Goal: Task Accomplishment & Management: Manage account settings

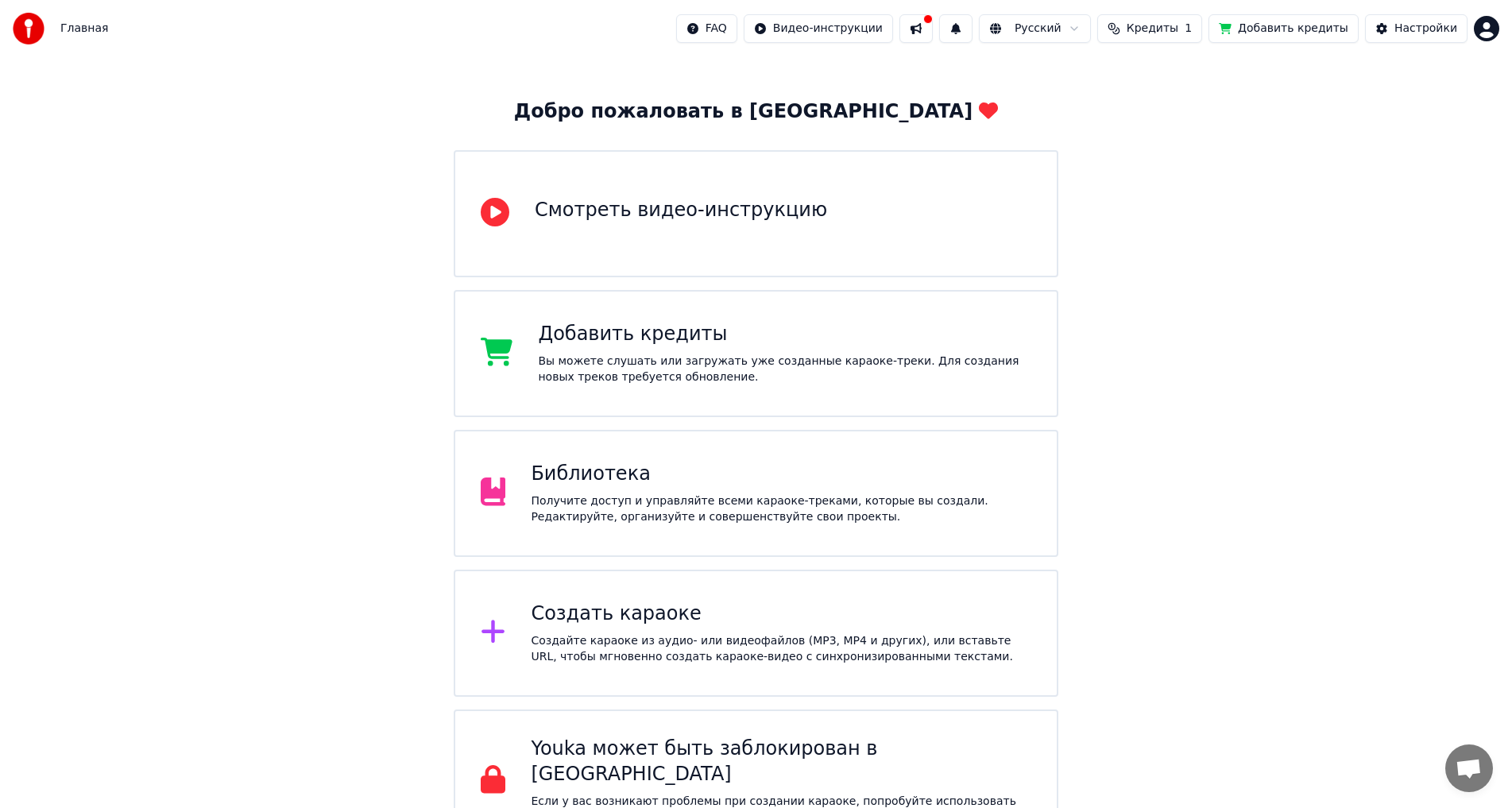
scroll to position [79, 0]
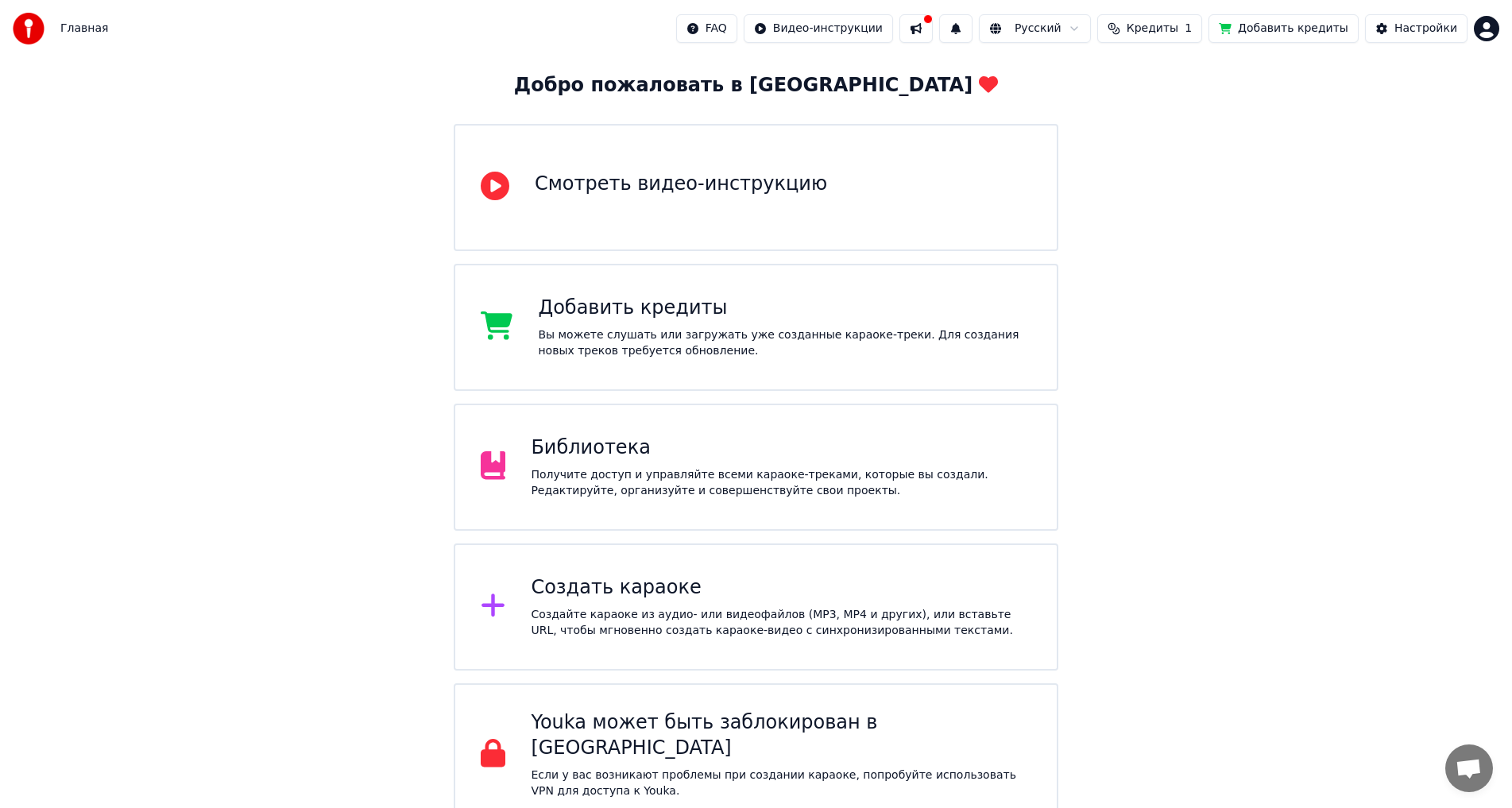
click at [608, 608] on div "Создайте караоке из аудио- или видеофайлов (MP3, MP4 и других), или вставьте UR…" at bounding box center [780, 623] width 500 height 31
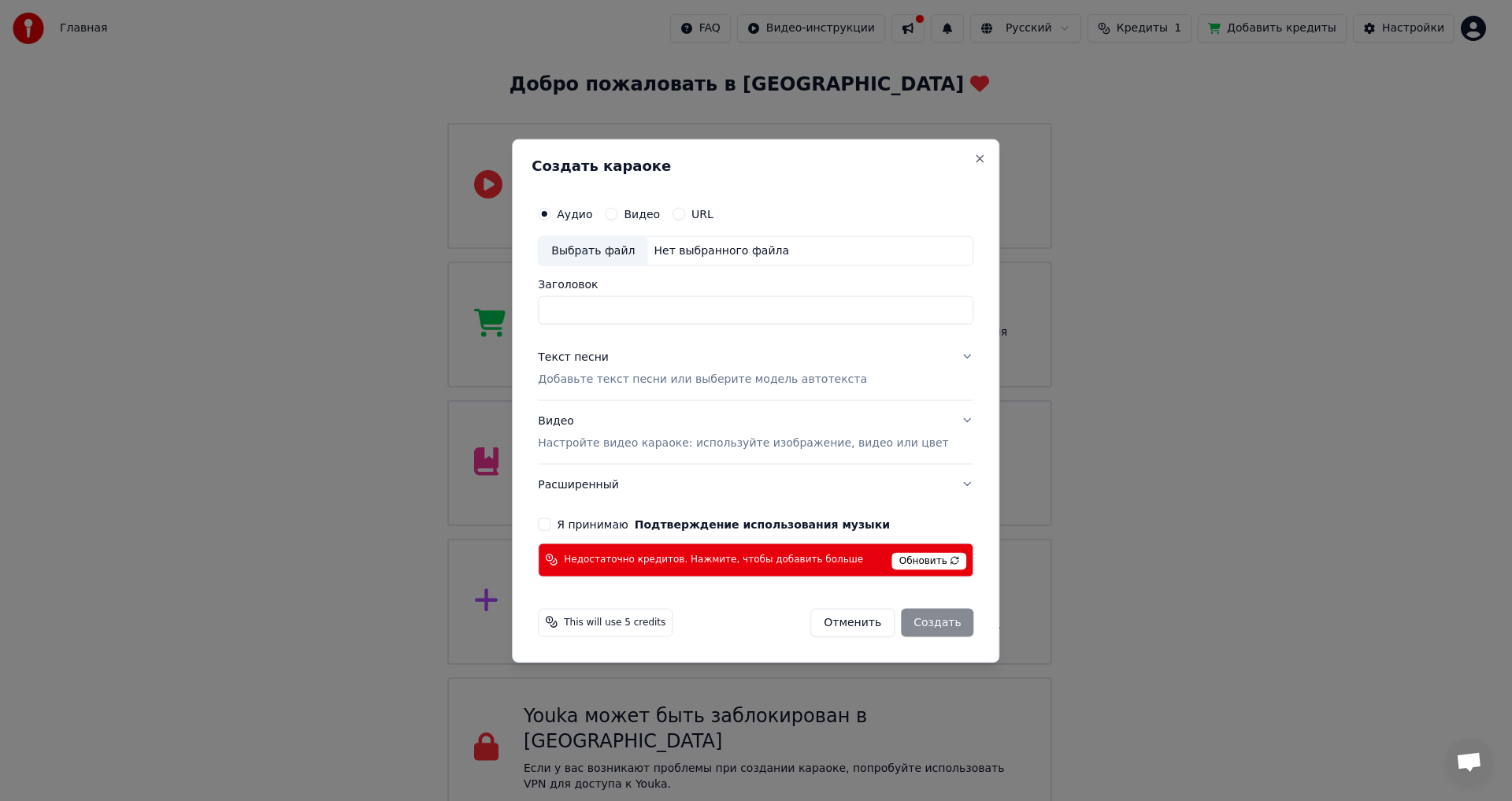
click at [840, 620] on button "Отменить" at bounding box center [852, 622] width 84 height 28
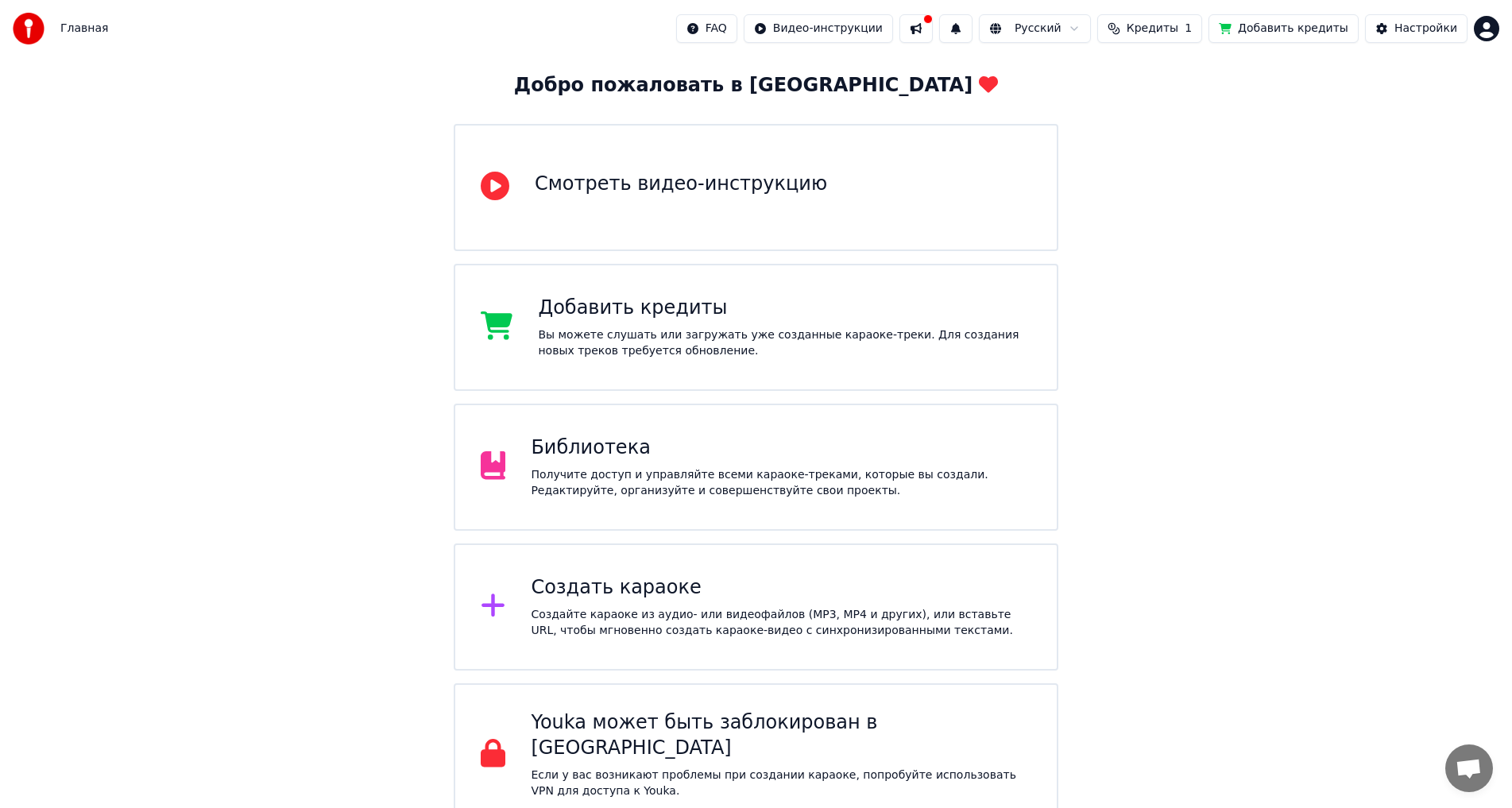
click at [1178, 38] on button "Кредиты 1" at bounding box center [1150, 29] width 105 height 29
click at [1075, 104] on td "15" at bounding box center [1071, 105] width 76 height 29
click at [1166, 146] on button "Обновить" at bounding box center [1171, 146] width 96 height 29
click at [1282, 13] on div "Главная FAQ Видео-инструкции Русский Кредиты 1 Добавить кредиты Настройки" at bounding box center [756, 29] width 1512 height 57
click at [1272, 22] on button "Добавить кредиты" at bounding box center [1283, 29] width 150 height 29
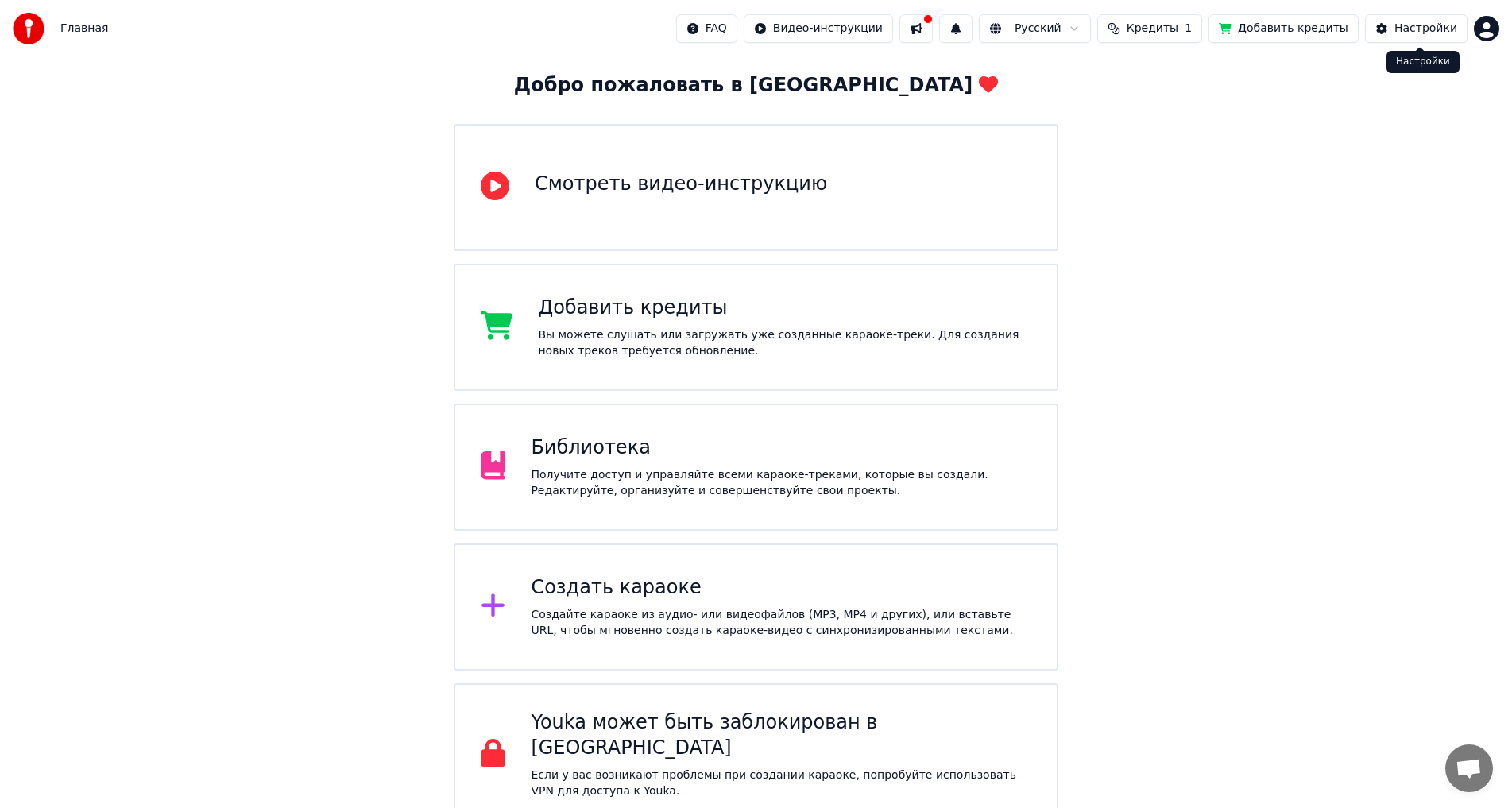
click at [1396, 30] on button "Настройки" at bounding box center [1415, 29] width 102 height 29
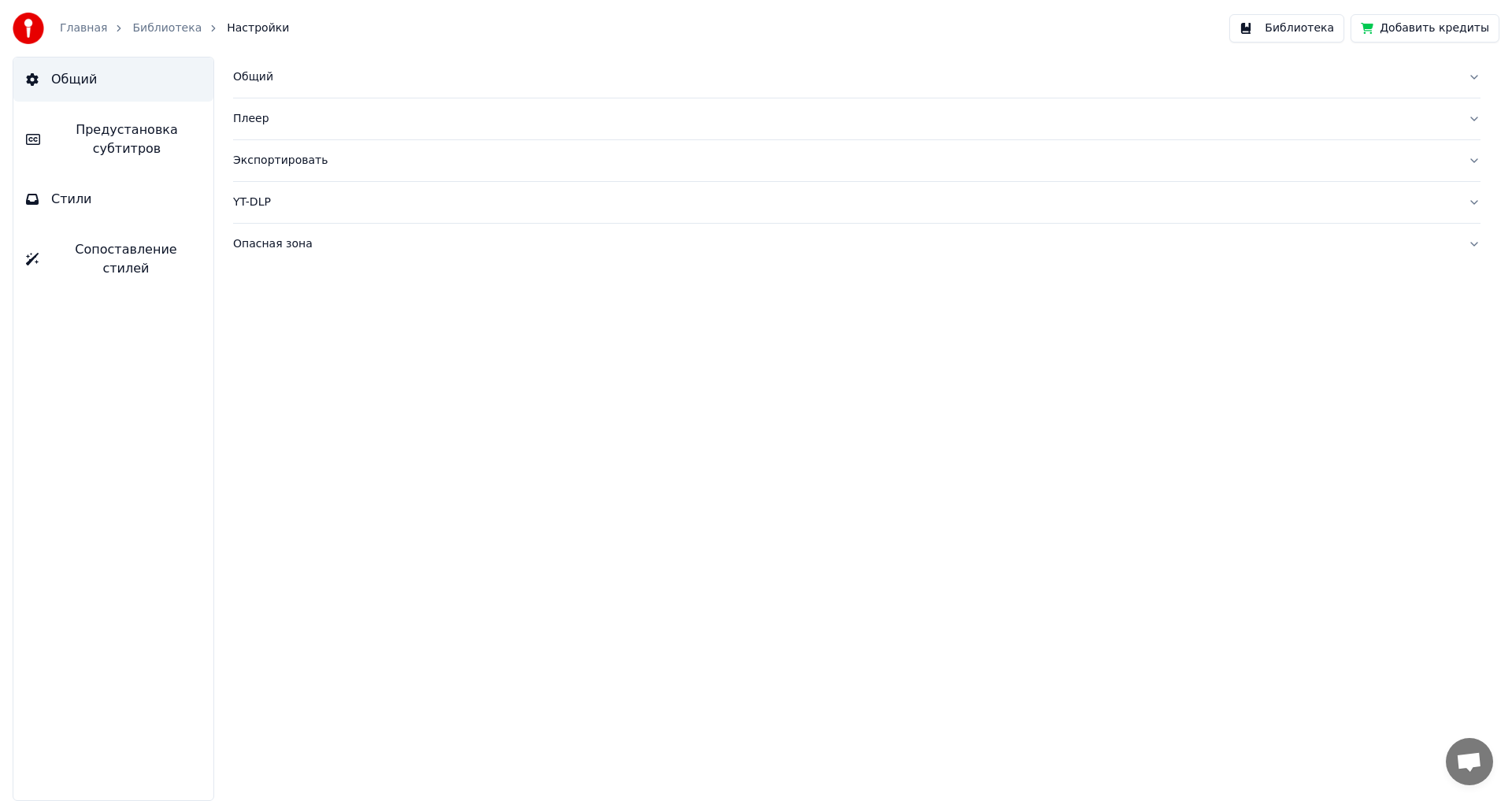
click at [78, 26] on link "Главная" at bounding box center [84, 27] width 47 height 16
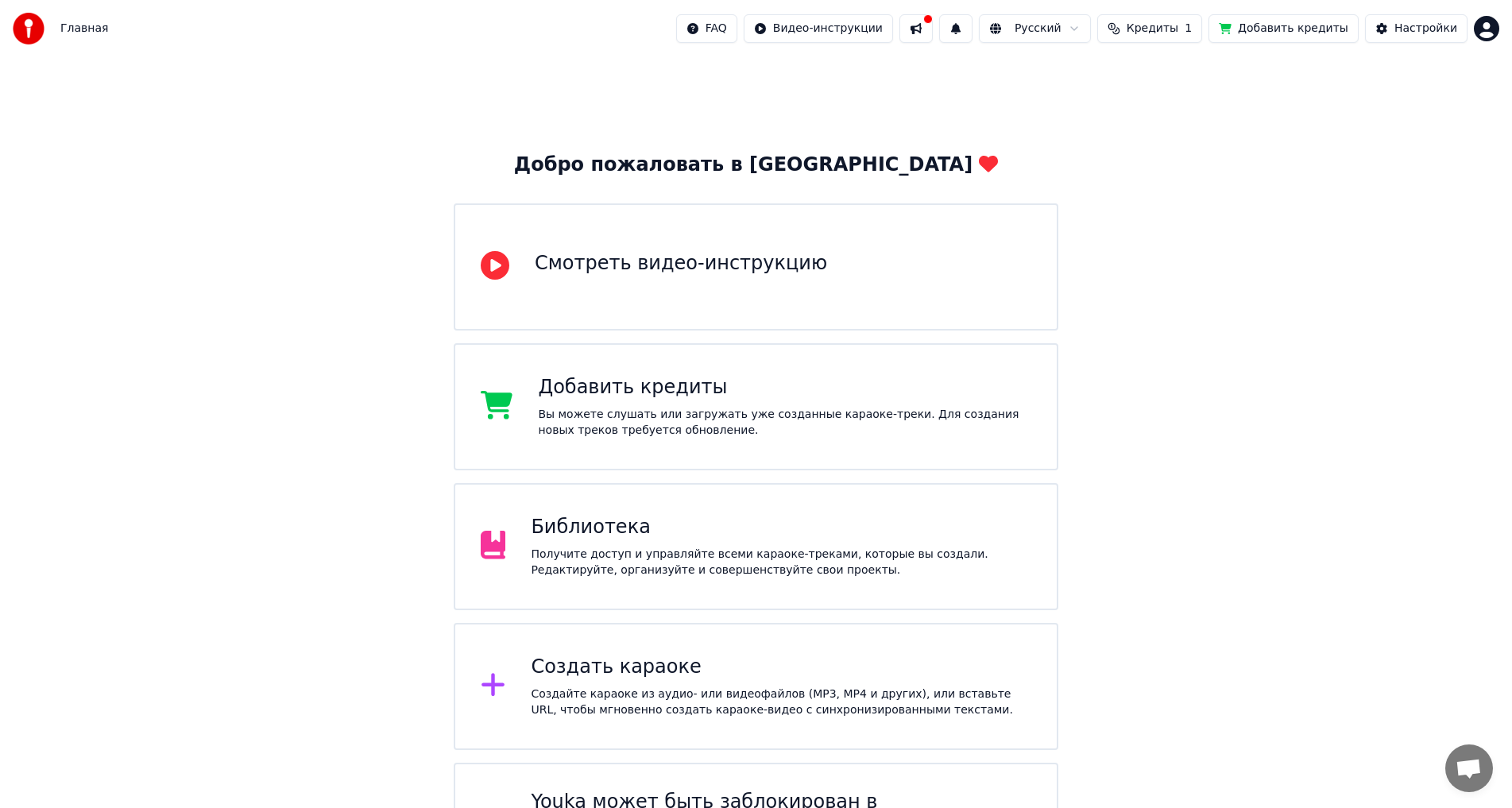
click at [1498, 30] on html "Главная FAQ Видео-инструкции Русский Кредиты 1 Добавить кредиты Настройки Добро…" at bounding box center [756, 452] width 1512 height 906
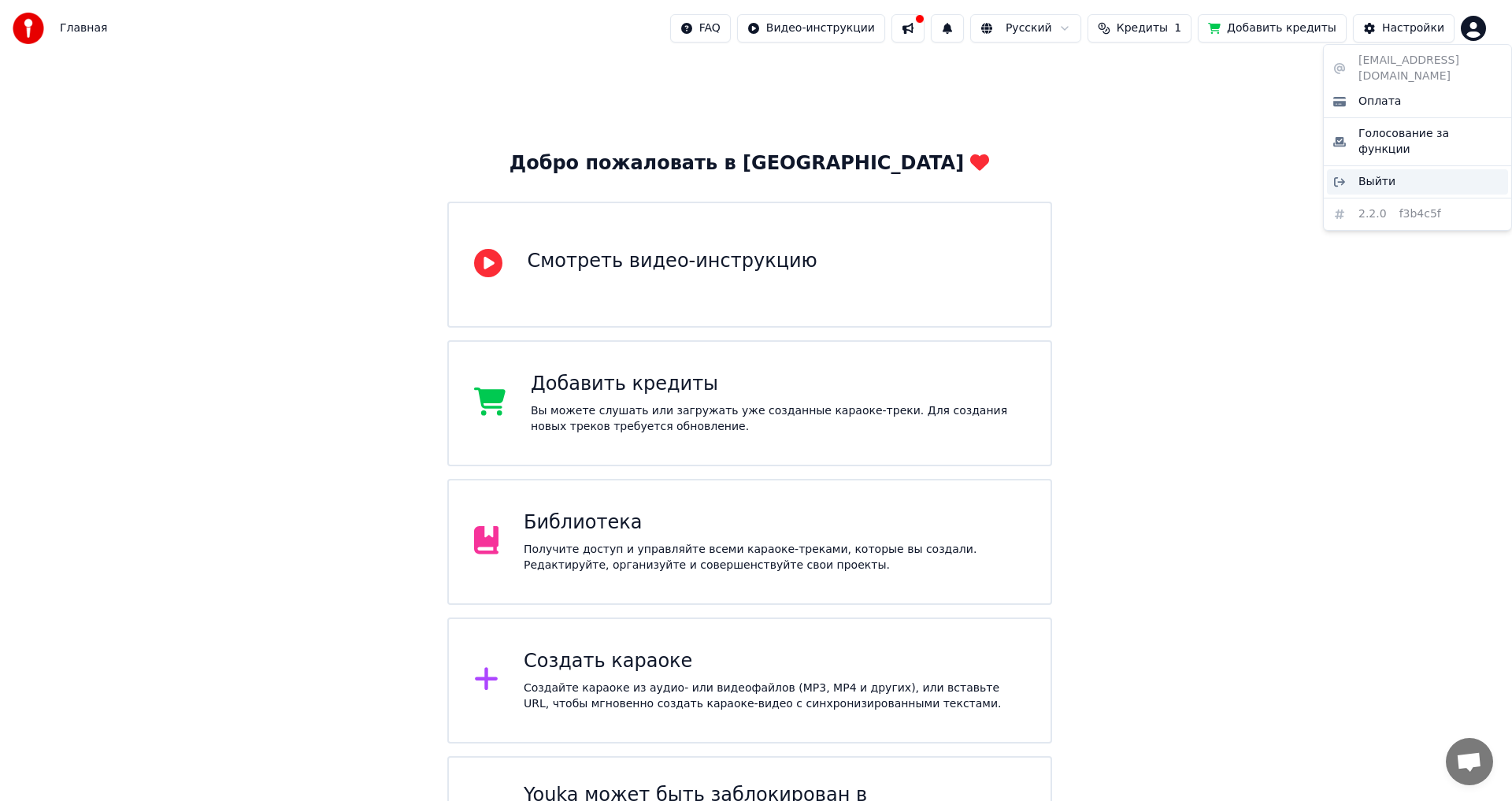
click at [1381, 174] on span "Выйти" at bounding box center [1376, 182] width 37 height 16
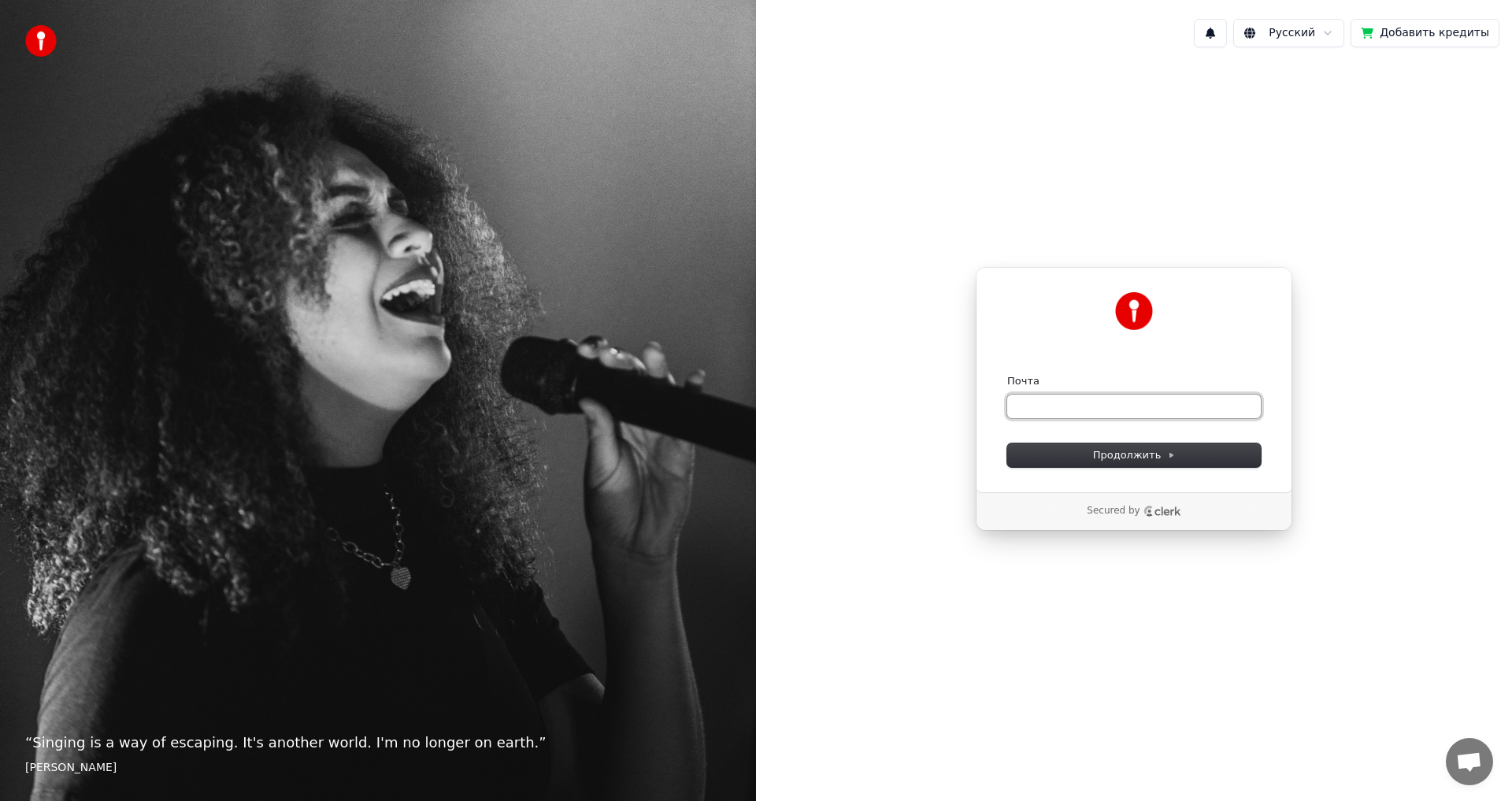
click at [1067, 414] on input "Почта" at bounding box center [1134, 406] width 254 height 24
click at [1090, 405] on input "Почта" at bounding box center [1134, 406] width 254 height 24
click at [1089, 405] on input "Почта" at bounding box center [1134, 406] width 254 height 24
type input "*"
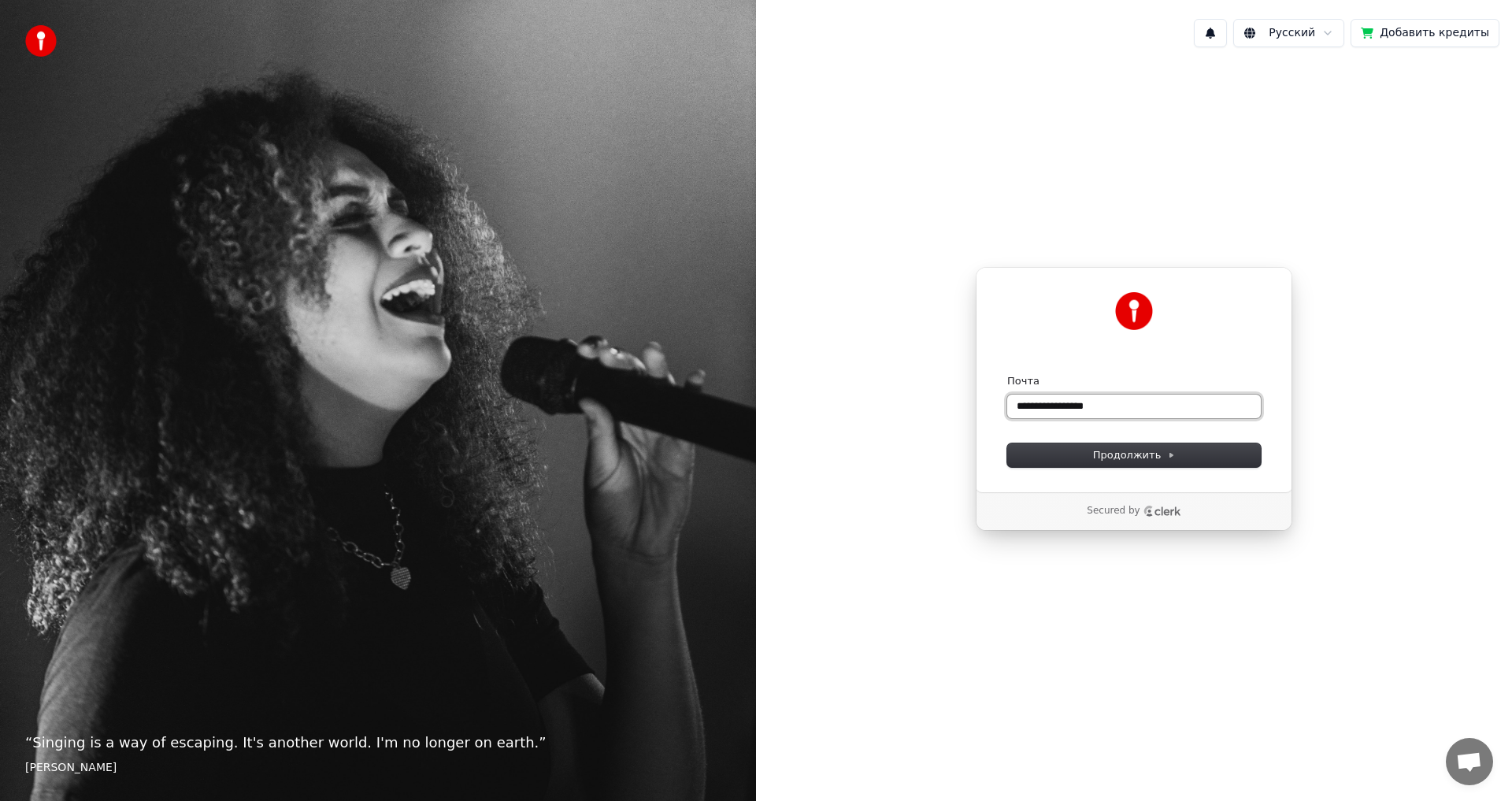
drag, startPoint x: 1129, startPoint y: 403, endPoint x: 995, endPoint y: 402, distance: 134.0
click at [995, 402] on div "**********" at bounding box center [1133, 379] width 317 height 226
click at [1114, 454] on span "Продолжить" at bounding box center [1134, 456] width 83 height 15
type input "**********"
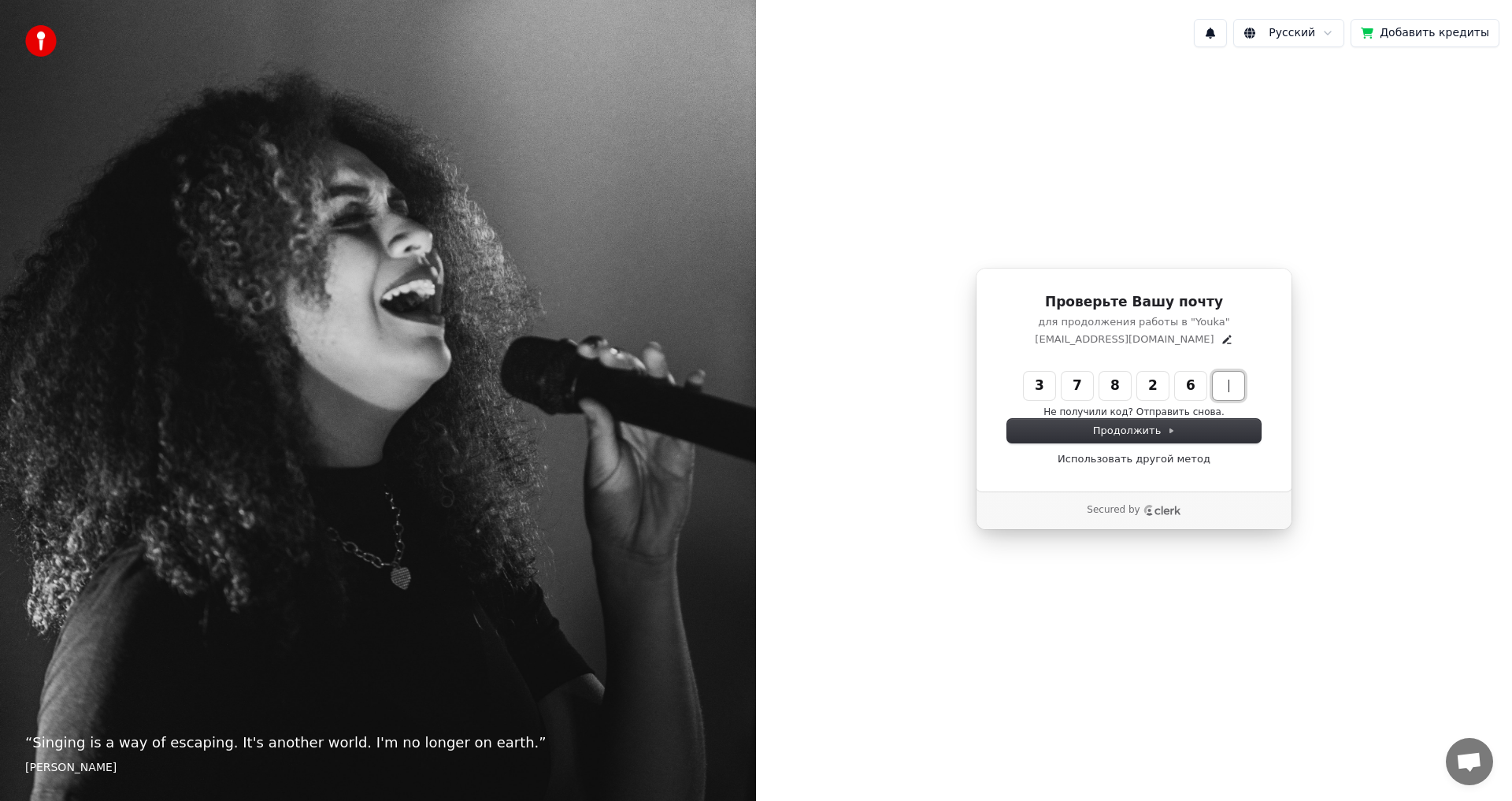
type input "******"
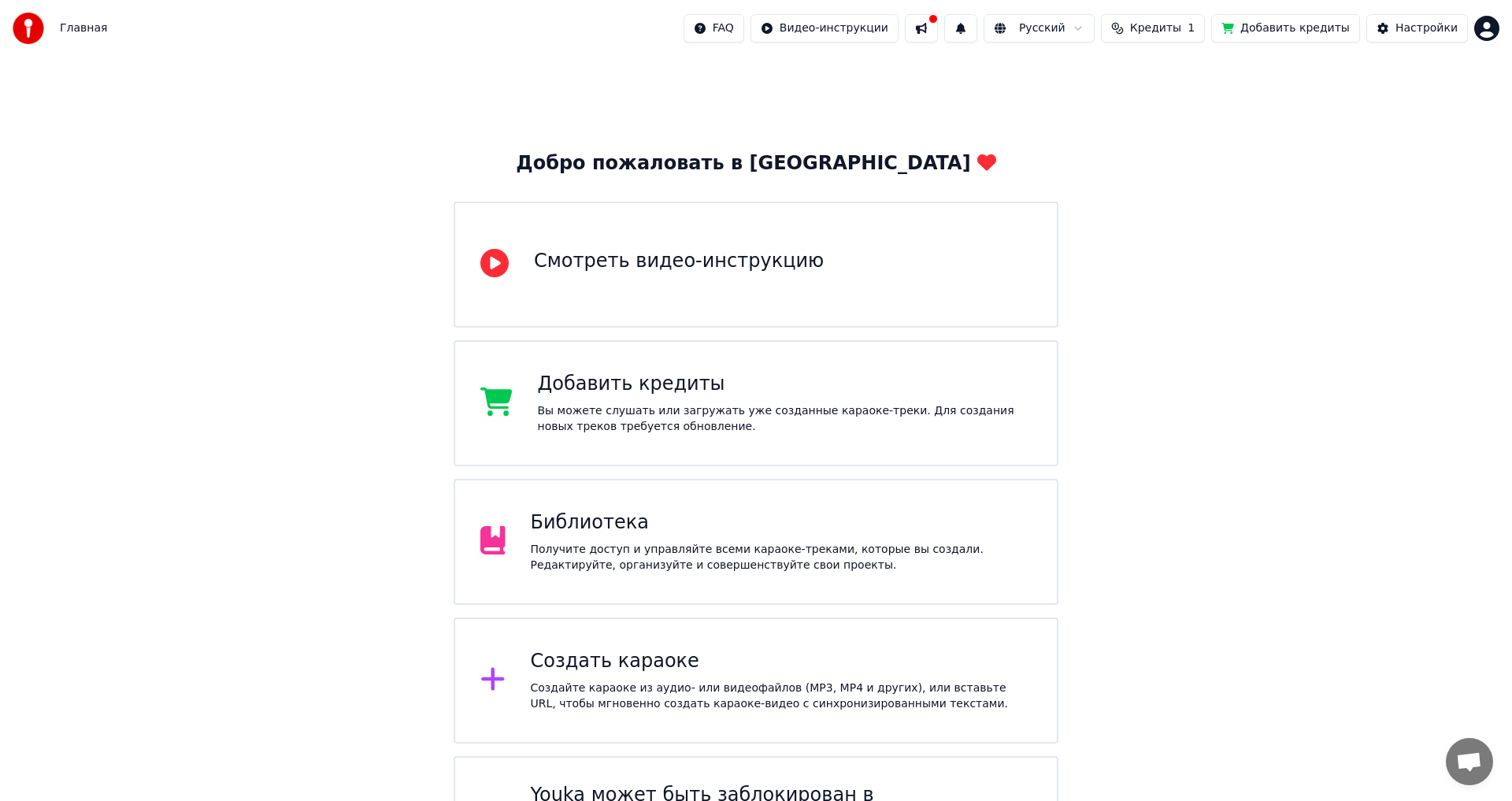
click at [1471, 32] on html "Главная FAQ Видео-инструкции Русский Кредиты 1 Добавить кредиты Настройки Добро…" at bounding box center [756, 448] width 1512 height 898
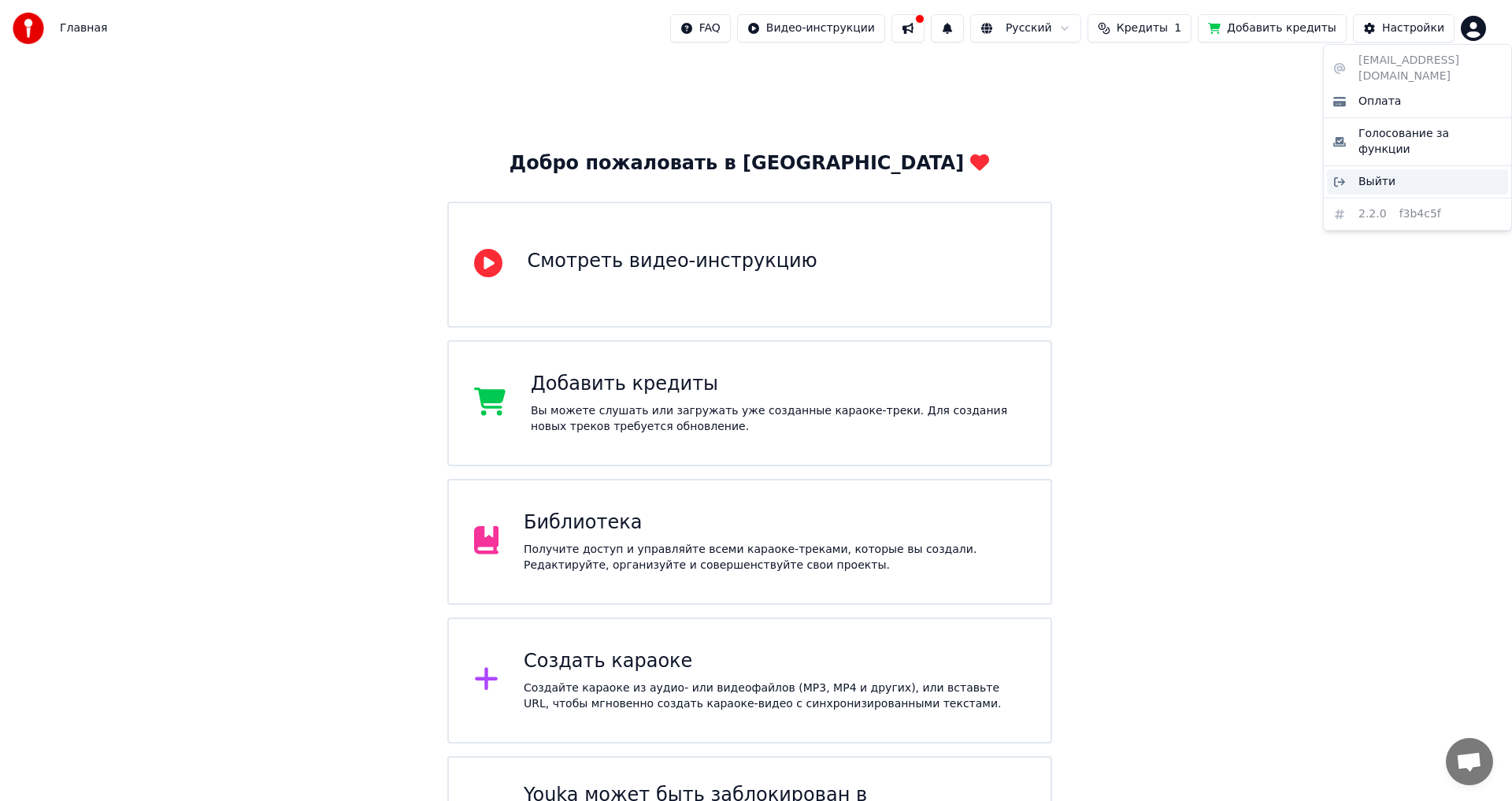
click at [1385, 174] on span "Выйти" at bounding box center [1376, 182] width 37 height 16
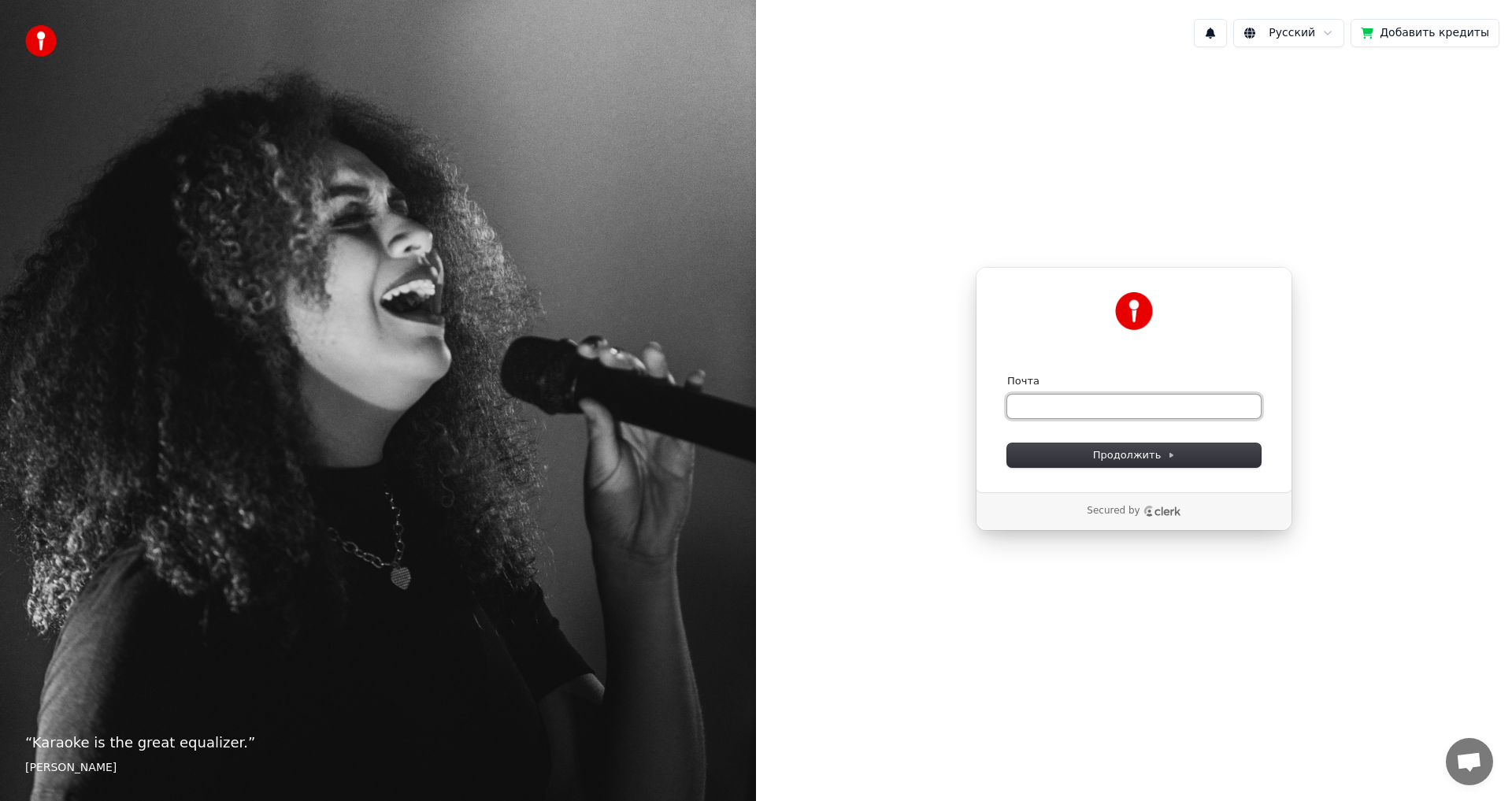
click at [1044, 411] on input "Почта" at bounding box center [1134, 406] width 254 height 24
click at [1109, 454] on span "Продолжить" at bounding box center [1134, 456] width 83 height 15
type input "**********"
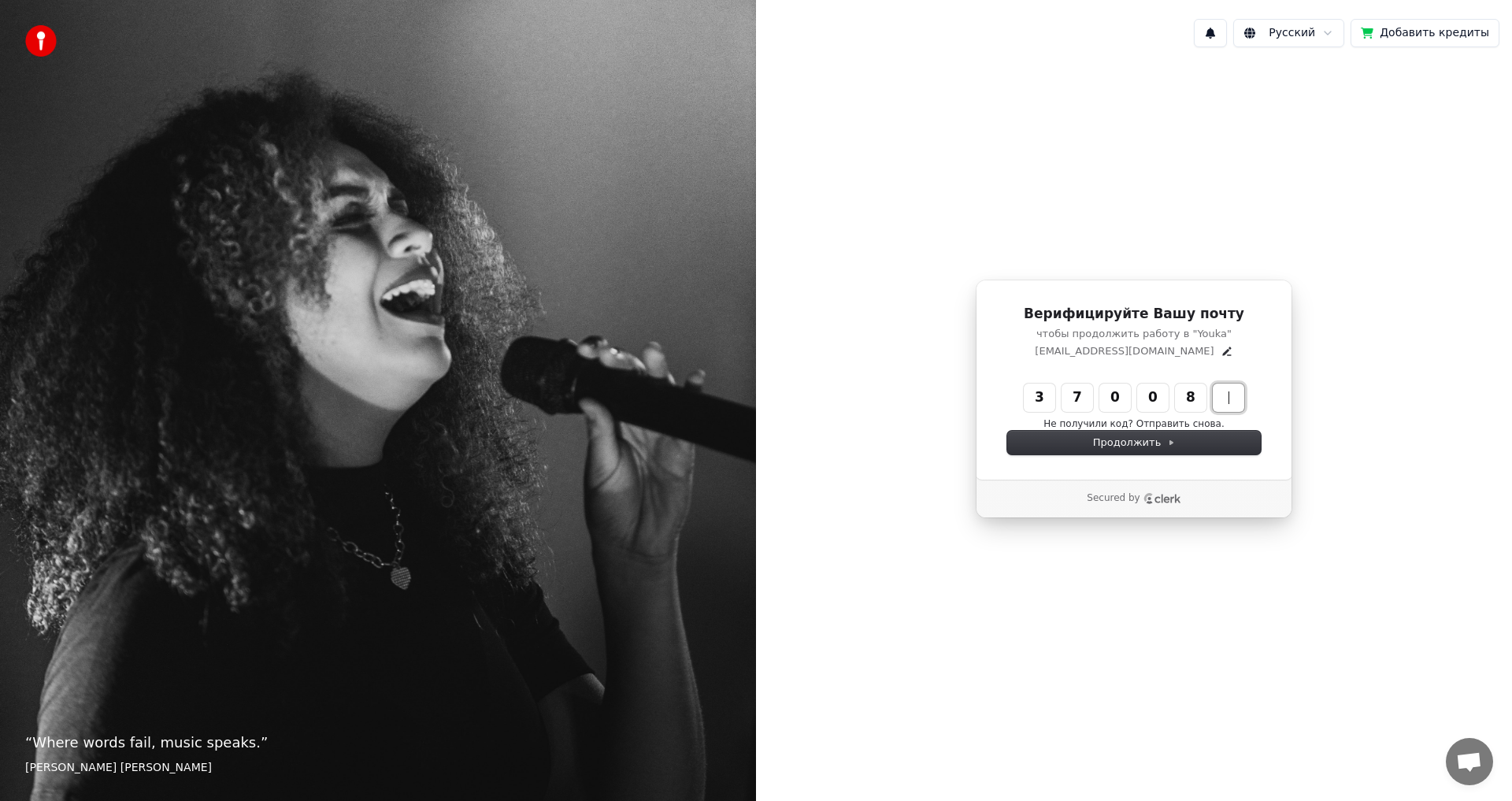
type input "******"
